Goal: Task Accomplishment & Management: Manage account settings

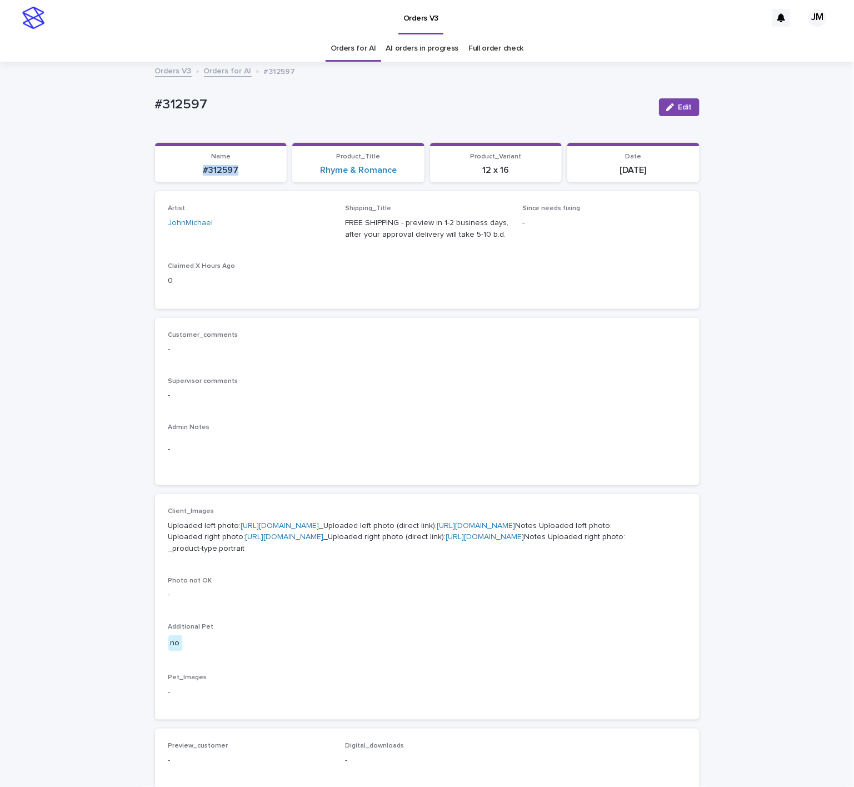
click at [437, 530] on link "https://files.getuploadkit.com/e11cfb23-3d37-4f5e-b252-d52a065c0f83/1c41068b-35…" at bounding box center [476, 526] width 78 height 8
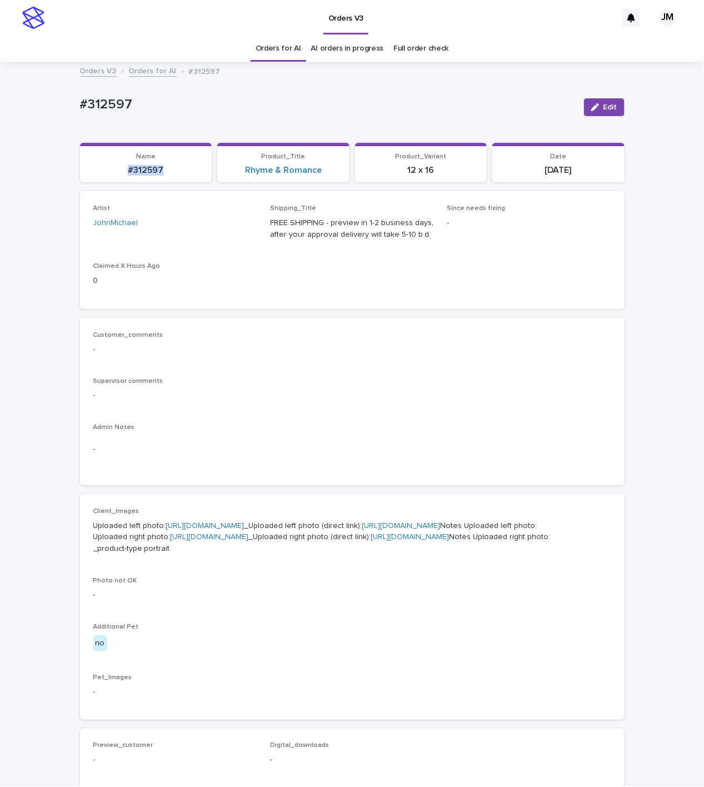
click at [377, 541] on link "https://files.getuploadkit.com/e11cfb23-3d37-4f5e-b252-d52a065c0f83/4911b1c5-b3…" at bounding box center [410, 537] width 78 height 8
